Goal: Task Accomplishment & Management: Manage account settings

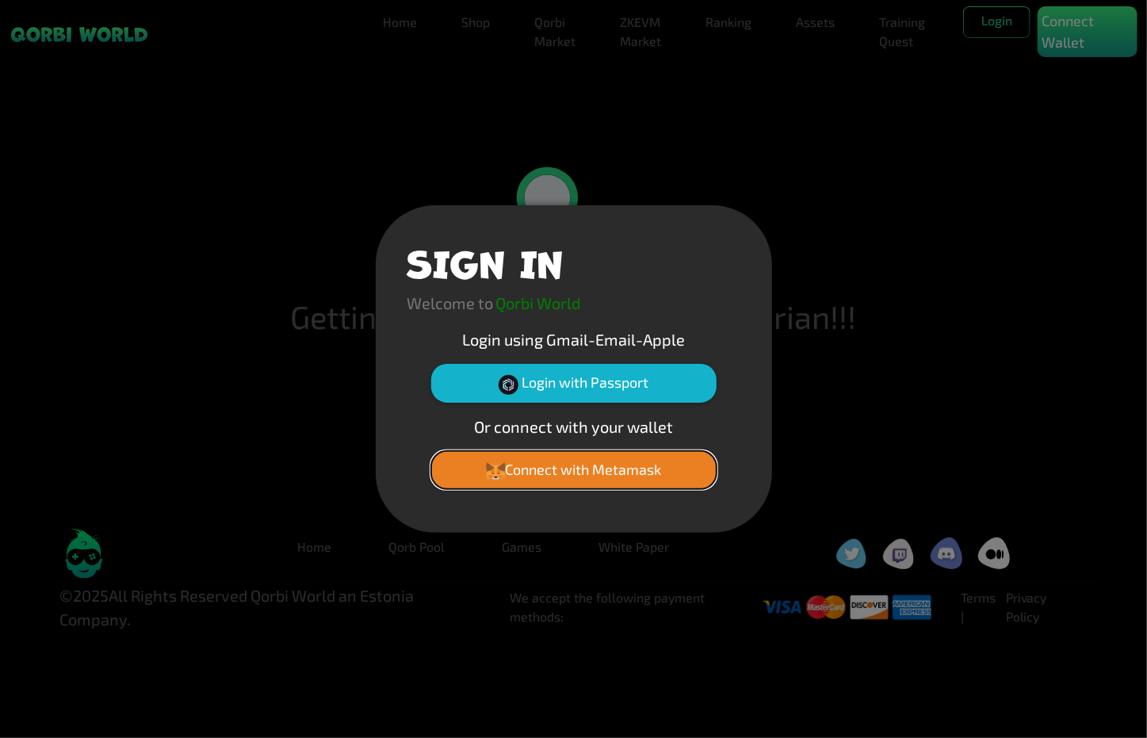
click at [614, 477] on button "Connect with Metamask" at bounding box center [573, 470] width 285 height 38
click at [599, 457] on button "Connect with Metamask" at bounding box center [573, 470] width 285 height 38
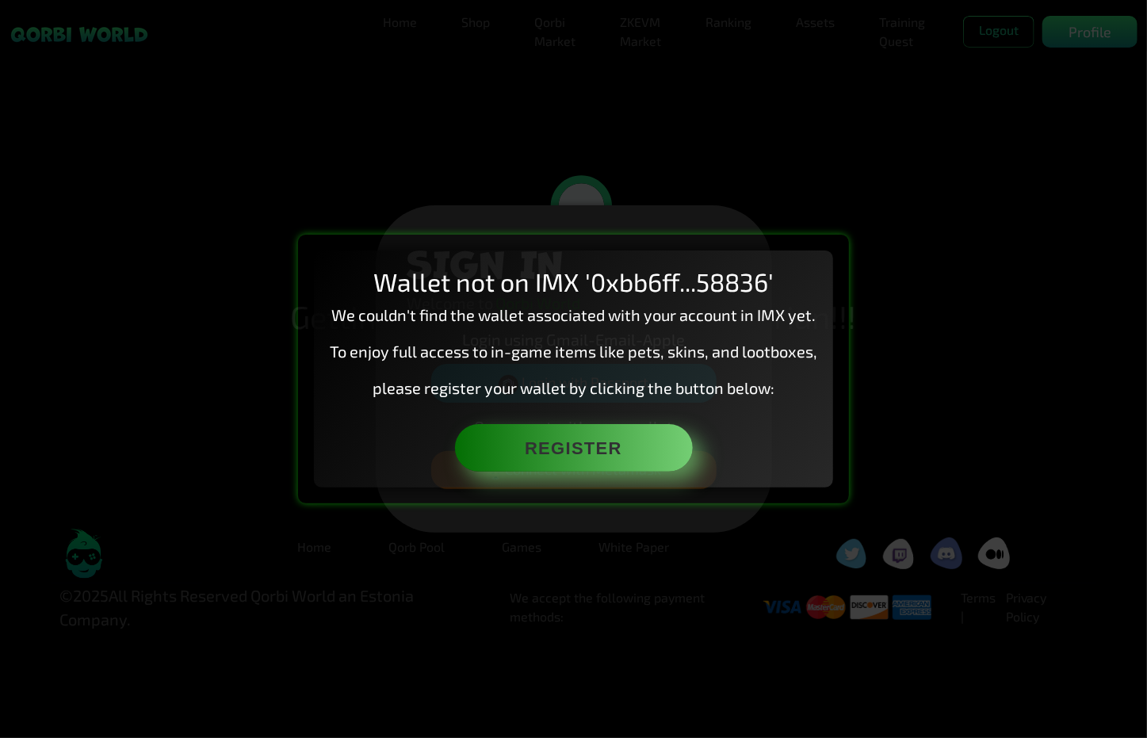
click at [553, 378] on p "please register your wallet by clicking the button below:" at bounding box center [574, 388] width 488 height 24
click at [918, 287] on div "Wallet not on IMX '0xbb6ff...58836' We couldn't find the wallet associated with…" at bounding box center [573, 369] width 1147 height 738
click at [675, 346] on p "To enjoy full access to in-game items like pets, skins, and lootboxes," at bounding box center [574, 351] width 488 height 24
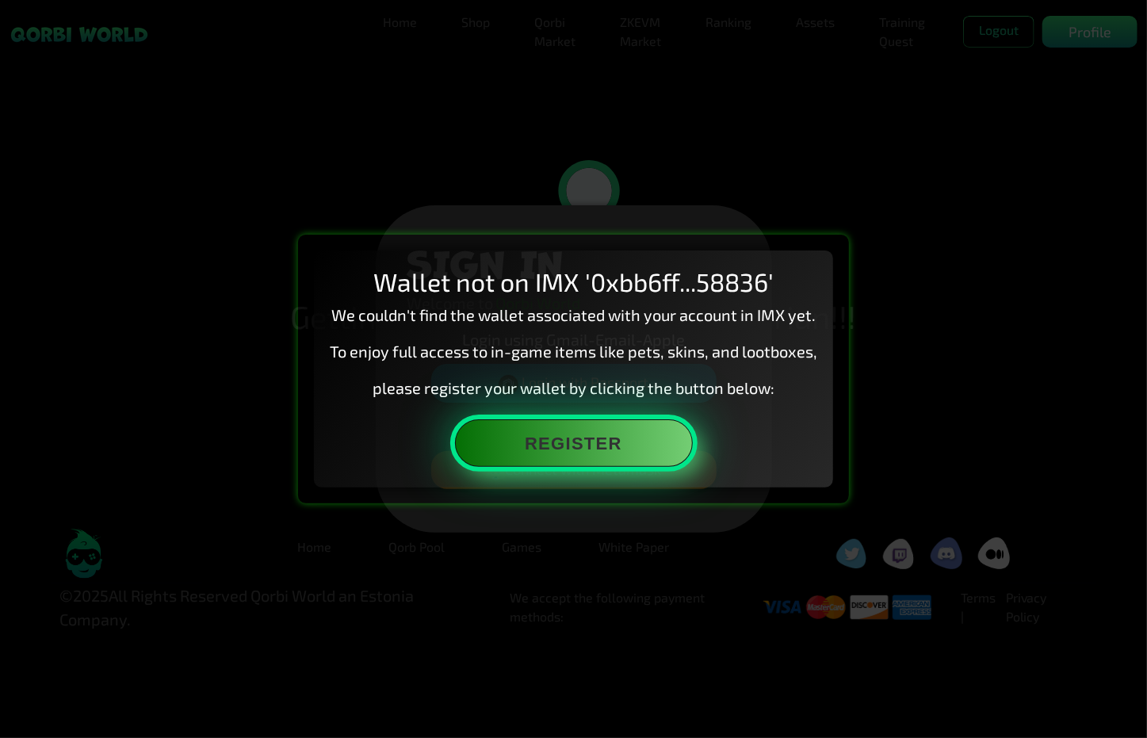
drag, startPoint x: 628, startPoint y: 427, endPoint x: 637, endPoint y: 433, distance: 10.3
click at [637, 433] on button "Register" at bounding box center [574, 443] width 238 height 48
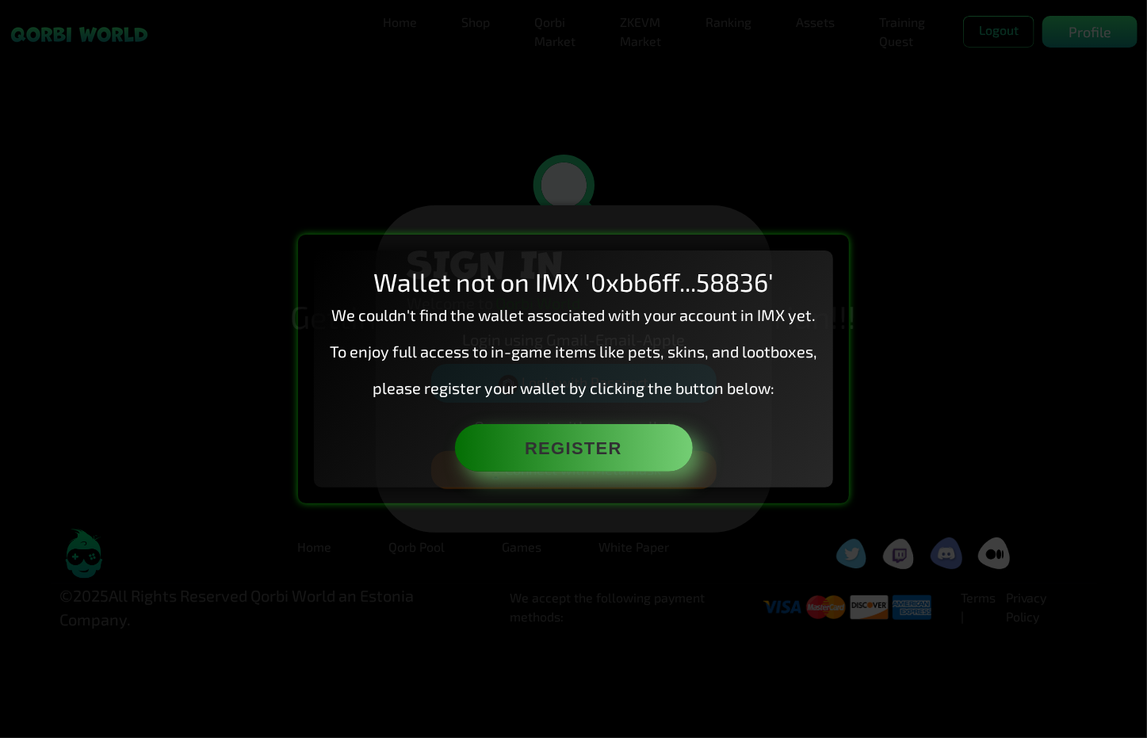
click at [935, 420] on div "Wallet not on IMX '0xbb6ff...58836' We couldn't find the wallet associated with…" at bounding box center [573, 369] width 1147 height 738
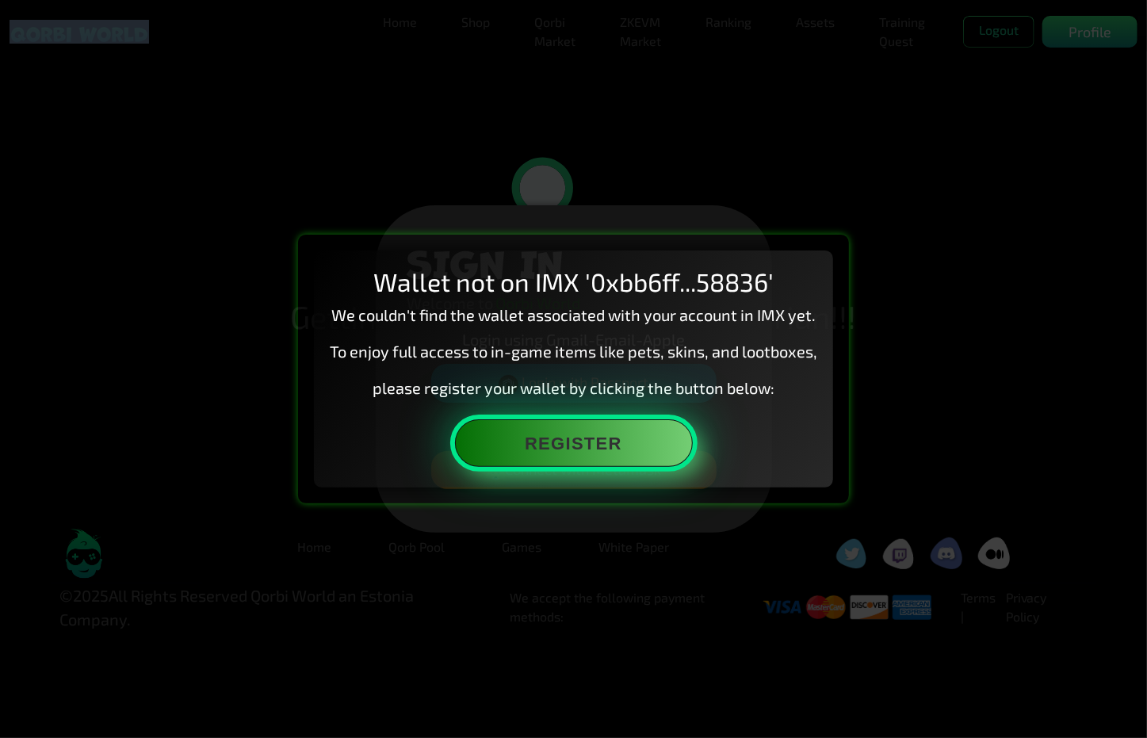
click at [624, 432] on button "Register" at bounding box center [574, 443] width 238 height 48
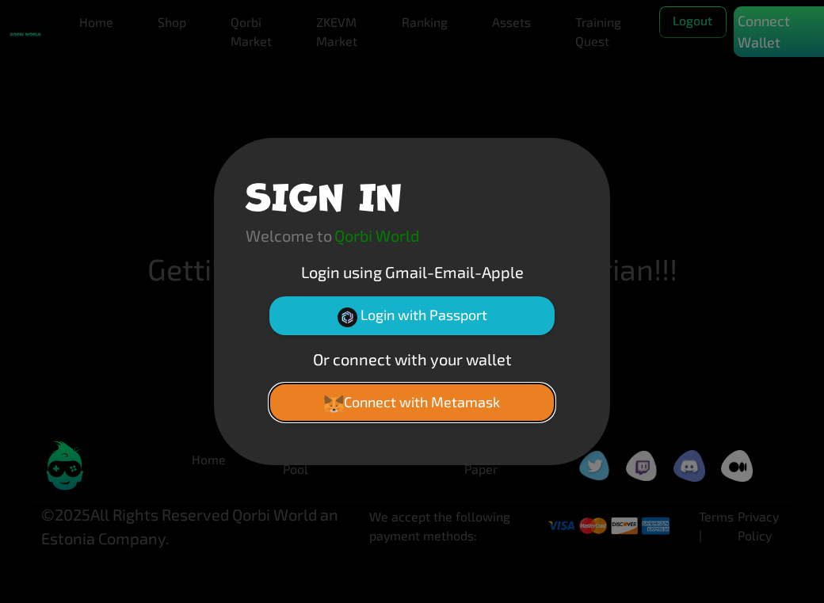
click at [479, 404] on button "Connect with Metamask" at bounding box center [412, 403] width 285 height 38
click at [456, 407] on button "Connect with Metamask" at bounding box center [412, 403] width 285 height 38
click at [456, 400] on button "Connect with Metamask" at bounding box center [412, 403] width 285 height 38
click at [664, 331] on div "SIGN IN Welcome to Qorbi World Login using Gmail-Email-Apple Login with Passpor…" at bounding box center [412, 301] width 824 height 603
click at [662, 335] on div "SIGN IN Welcome to Qorbi World Login using Gmail-Email-Apple Login with Passpor…" at bounding box center [412, 301] width 824 height 603
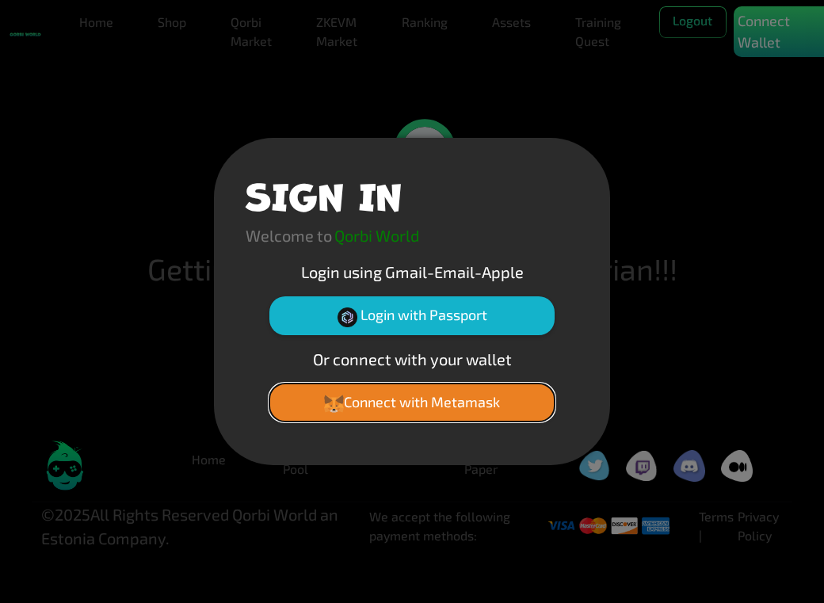
click at [478, 398] on button "Connect with Metamask" at bounding box center [412, 403] width 285 height 38
click at [474, 404] on button "Connect with Metamask" at bounding box center [412, 403] width 285 height 38
click at [589, 94] on div "SIGN IN Welcome to Qorbi World Login using Gmail-Email-Apple Login with Passpor…" at bounding box center [412, 301] width 824 height 603
click at [140, 222] on div "SIGN IN Welcome to Qorbi World Login using Gmail-Email-Apple Login with Passpor…" at bounding box center [412, 301] width 824 height 603
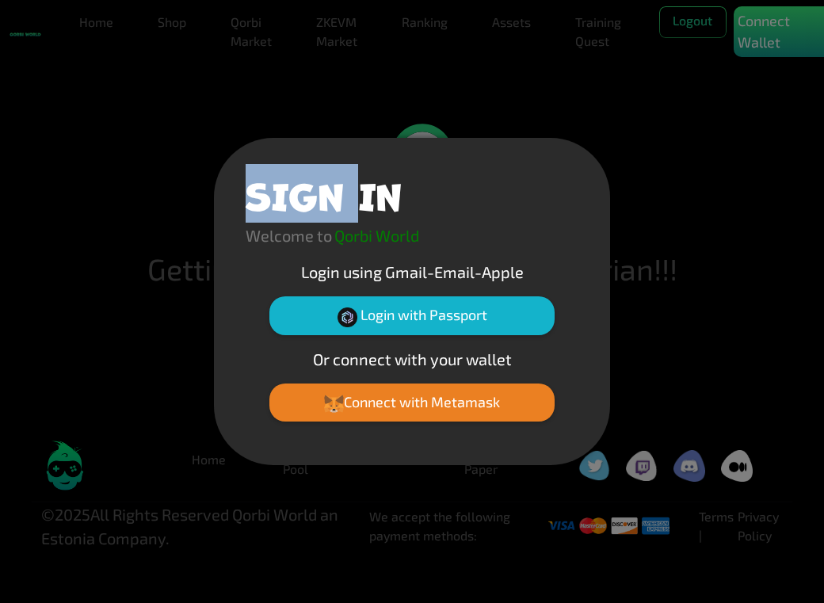
click at [140, 222] on div "SIGN IN Welcome to Qorbi World Login using Gmail-Email-Apple Login with Passpor…" at bounding box center [412, 301] width 824 height 603
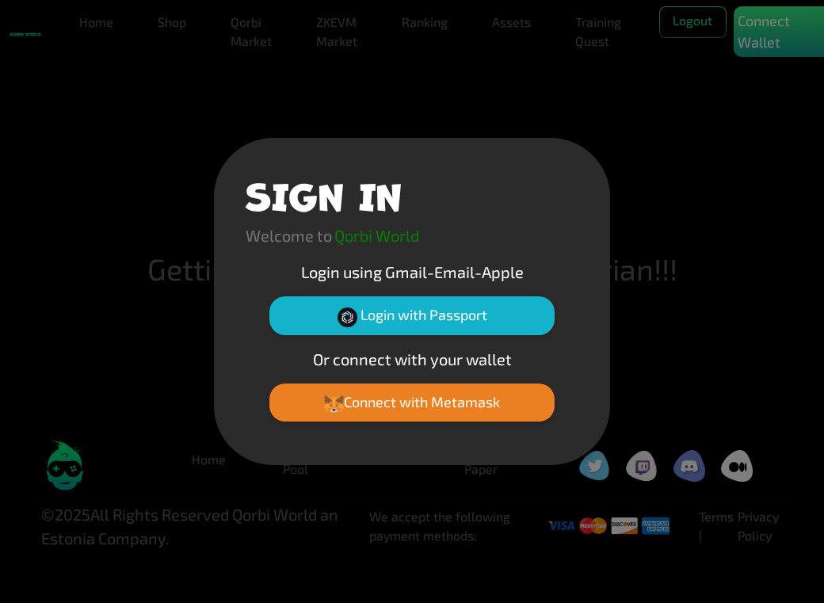
click at [796, 25] on div "SIGN IN Welcome to Qorbi World Login using Gmail-Email-Apple Login with Passpor…" at bounding box center [412, 301] width 824 height 603
click at [480, 411] on button "Connect with Metamask" at bounding box center [412, 403] width 285 height 38
click at [790, 409] on div "SIGN IN Welcome to Qorbi World Login using Gmail-Email-Apple Login with Passpor…" at bounding box center [412, 301] width 824 height 603
